Goal: Task Accomplishment & Management: Complete application form

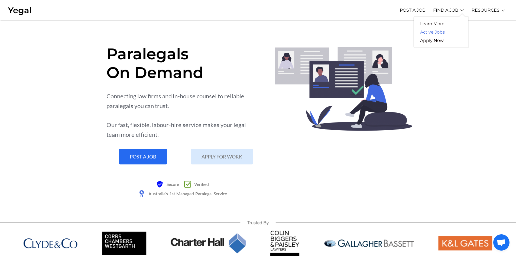
click at [434, 28] on link "Active Jobs" at bounding box center [432, 32] width 37 height 8
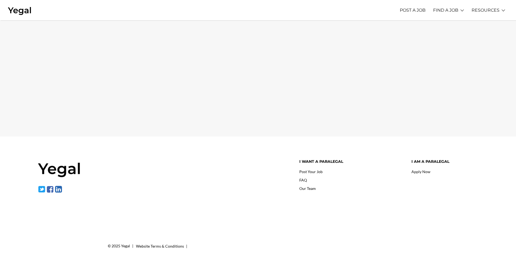
scroll to position [68, 0]
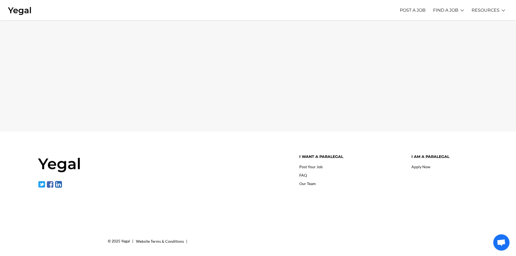
click at [426, 166] on link "Apply Now" at bounding box center [420, 166] width 19 height 5
